Goal: Information Seeking & Learning: Learn about a topic

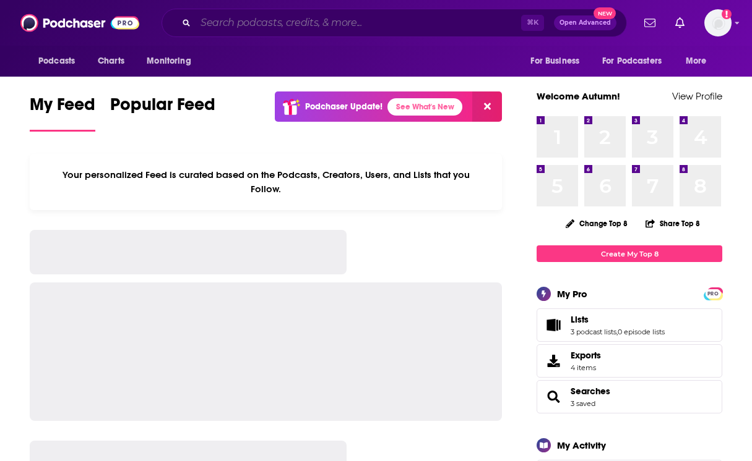
click at [319, 30] on input "Search podcasts, credits, & more..." at bounding box center [357, 23] width 325 height 20
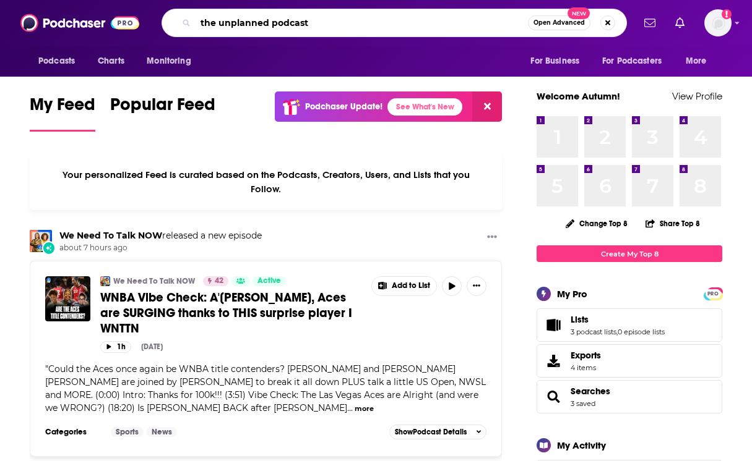
type input "the unplanned podcast"
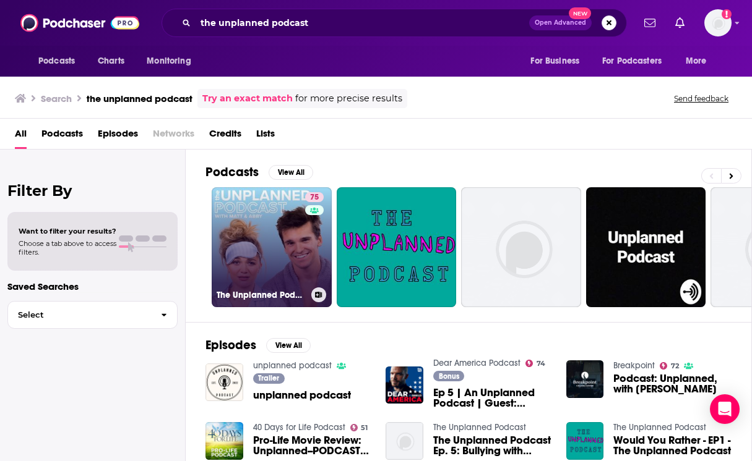
click at [249, 216] on link "75 The Unplanned Podcast with [PERSON_NAME] & [PERSON_NAME]" at bounding box center [272, 247] width 120 height 120
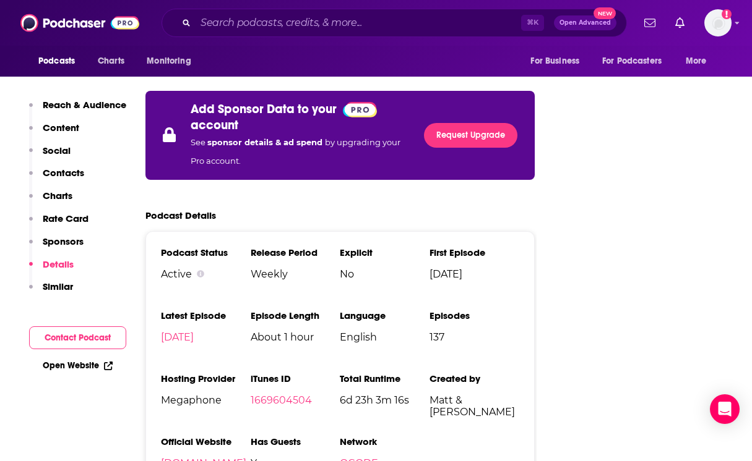
scroll to position [2093, 0]
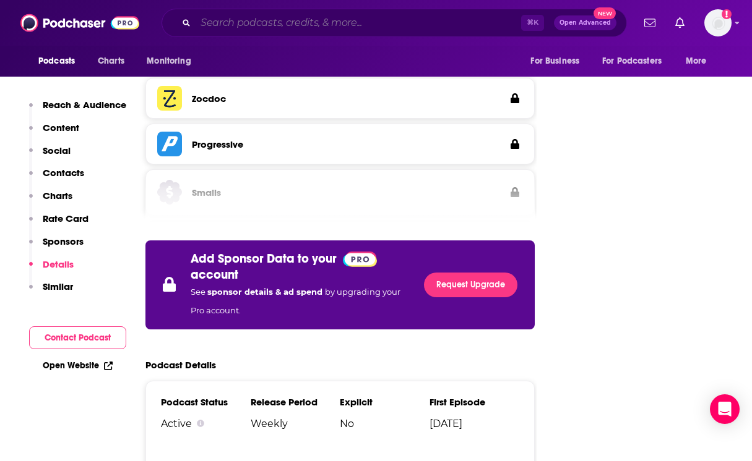
click at [301, 24] on input "Search podcasts, credits, & more..." at bounding box center [357, 23] width 325 height 20
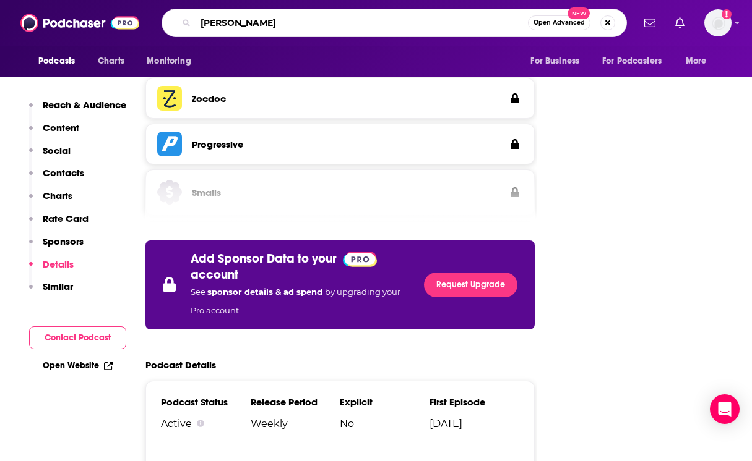
type input "[PERSON_NAME]"
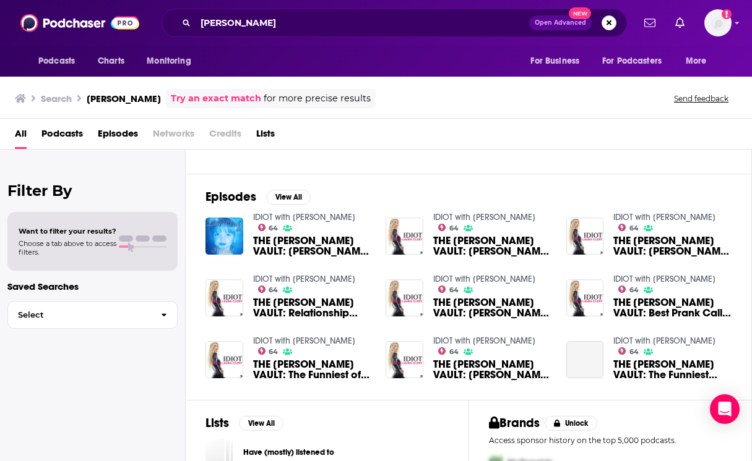
scroll to position [150, 0]
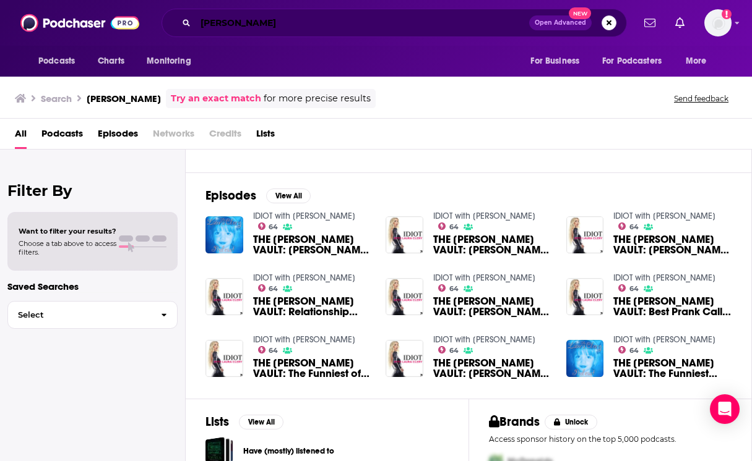
click at [387, 21] on input "[PERSON_NAME]" at bounding box center [361, 23] width 333 height 20
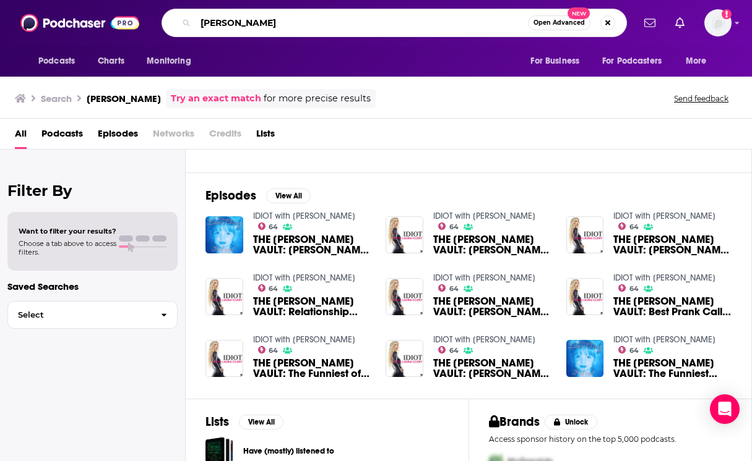
click at [387, 21] on input "[PERSON_NAME]" at bounding box center [361, 23] width 332 height 20
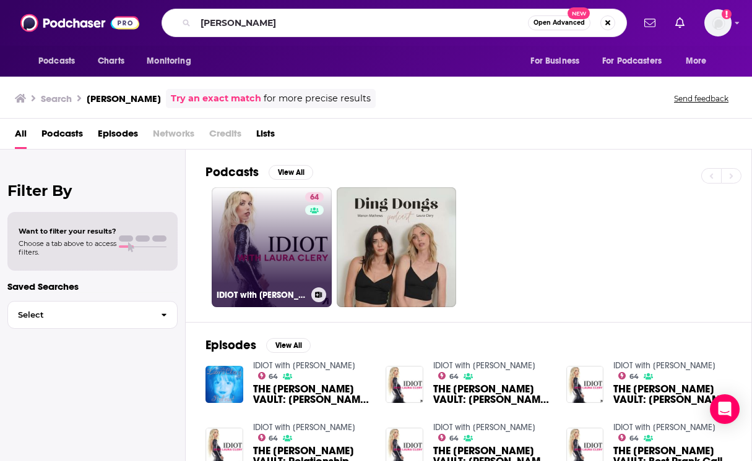
click at [273, 205] on link "64 IDIOT with [PERSON_NAME]" at bounding box center [272, 247] width 120 height 120
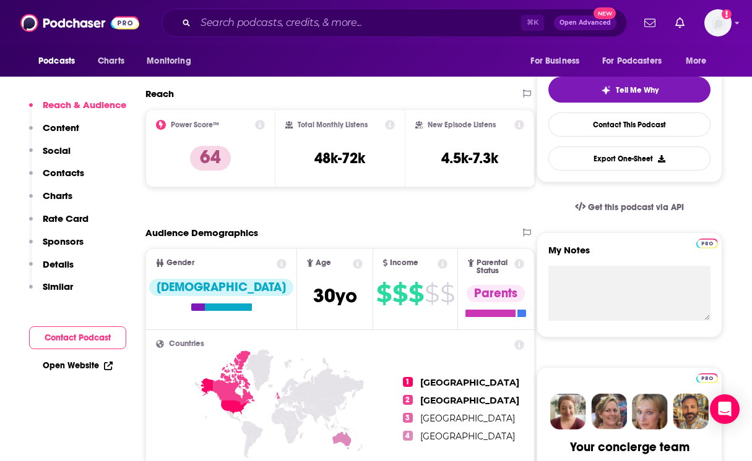
scroll to position [270, 0]
